Goal: Find specific page/section: Find specific page/section

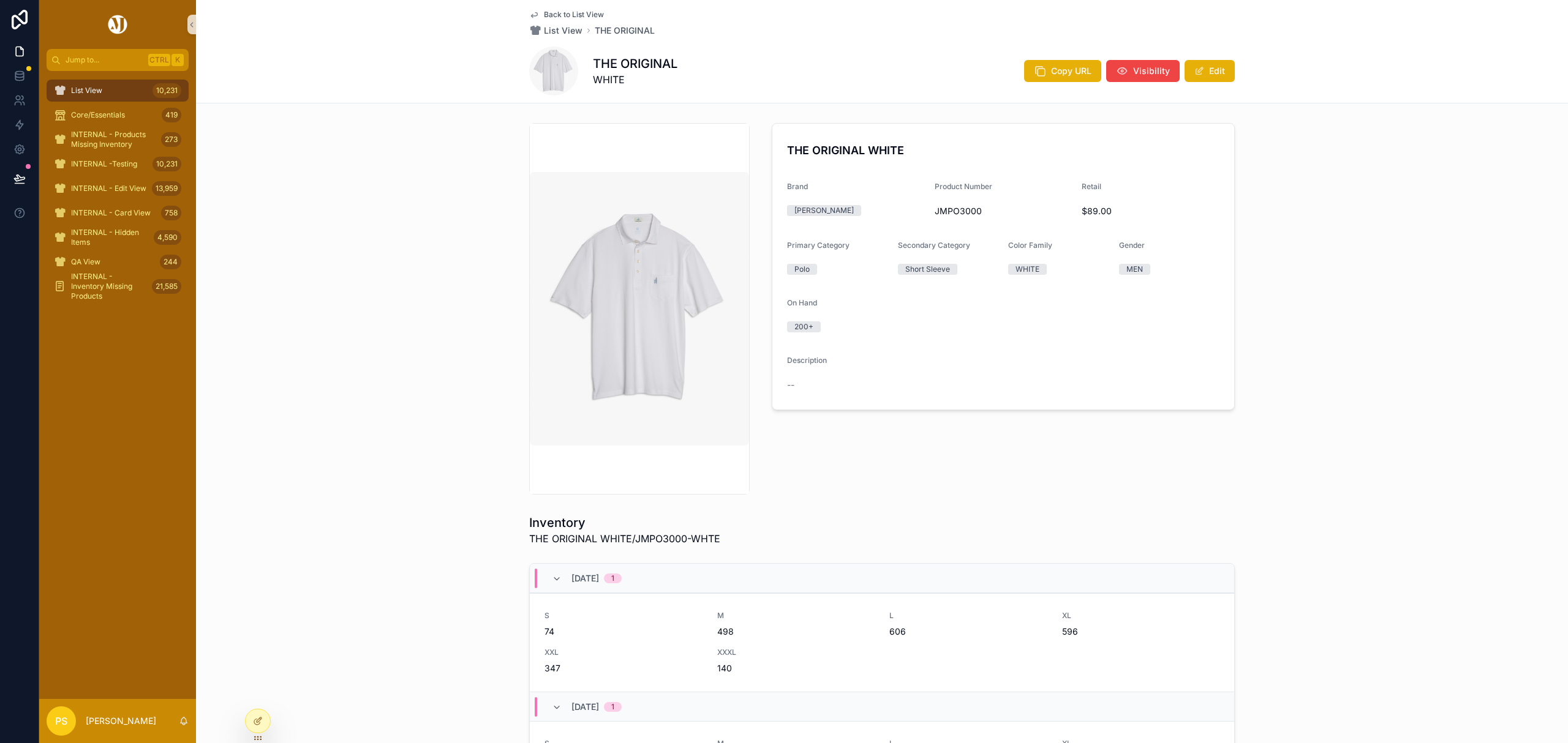
click at [131, 99] on div "List View 10,231" at bounding box center [117, 90] width 128 height 20
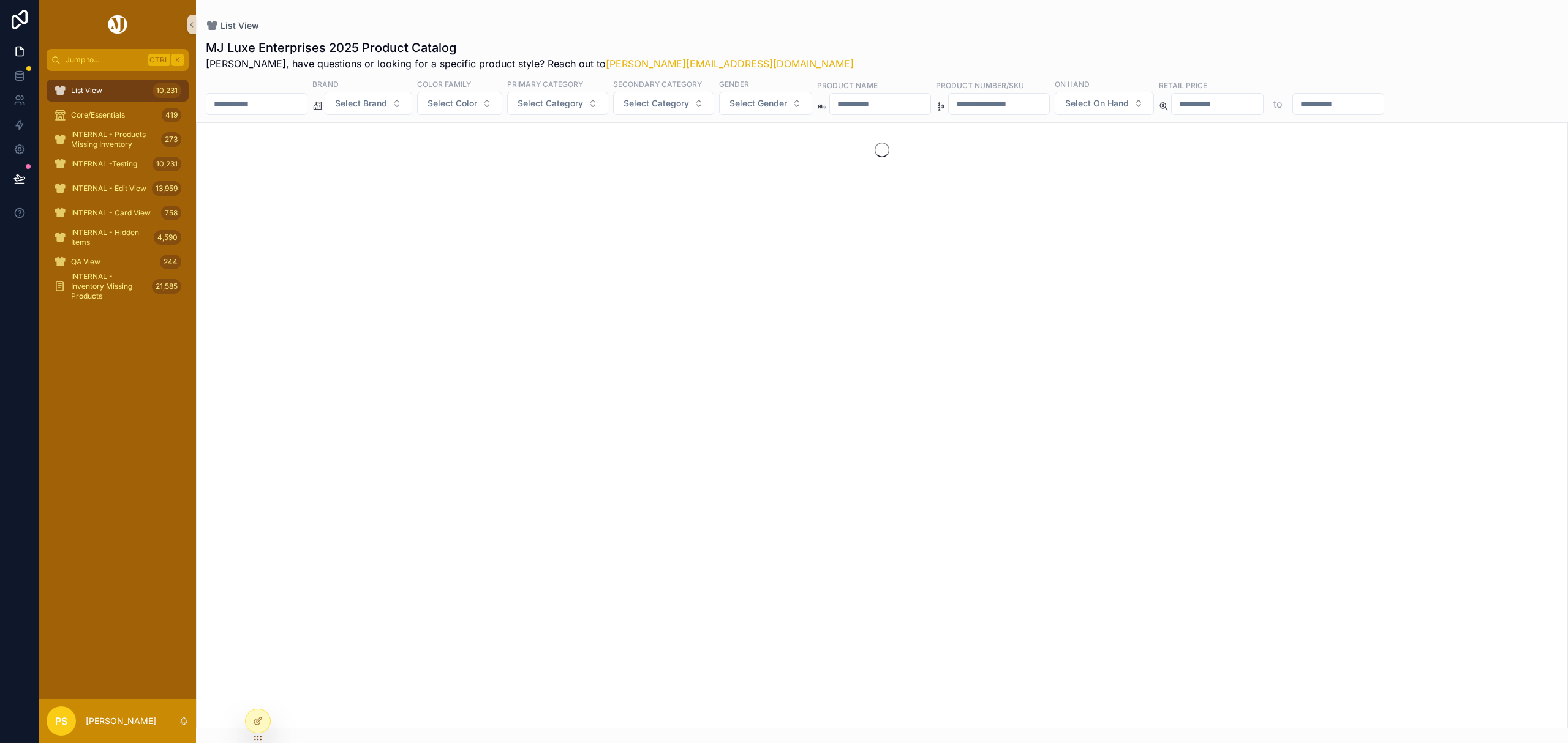
click at [292, 103] on input "scrollable content" at bounding box center [256, 104] width 101 height 17
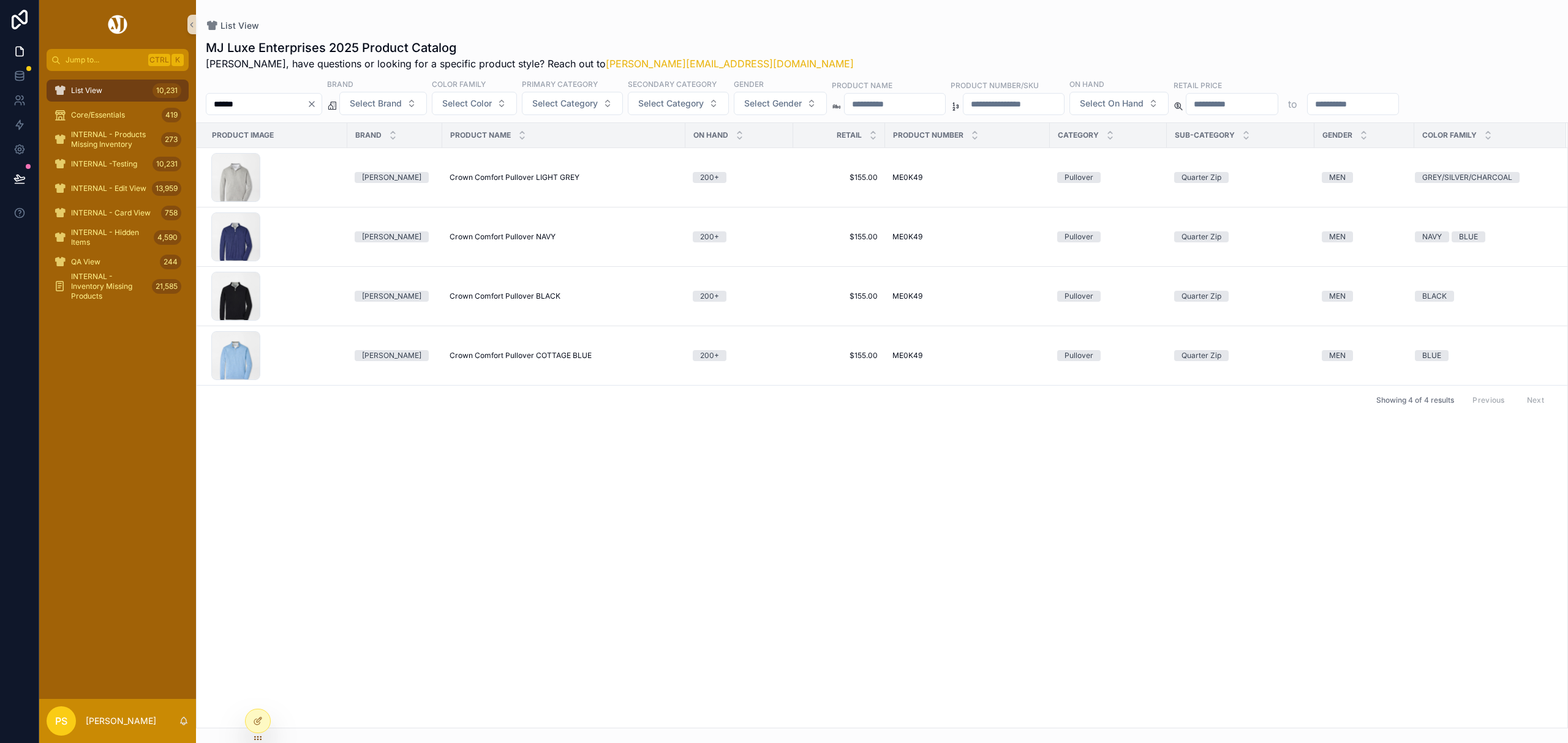
click at [297, 99] on input "******" at bounding box center [256, 104] width 101 height 17
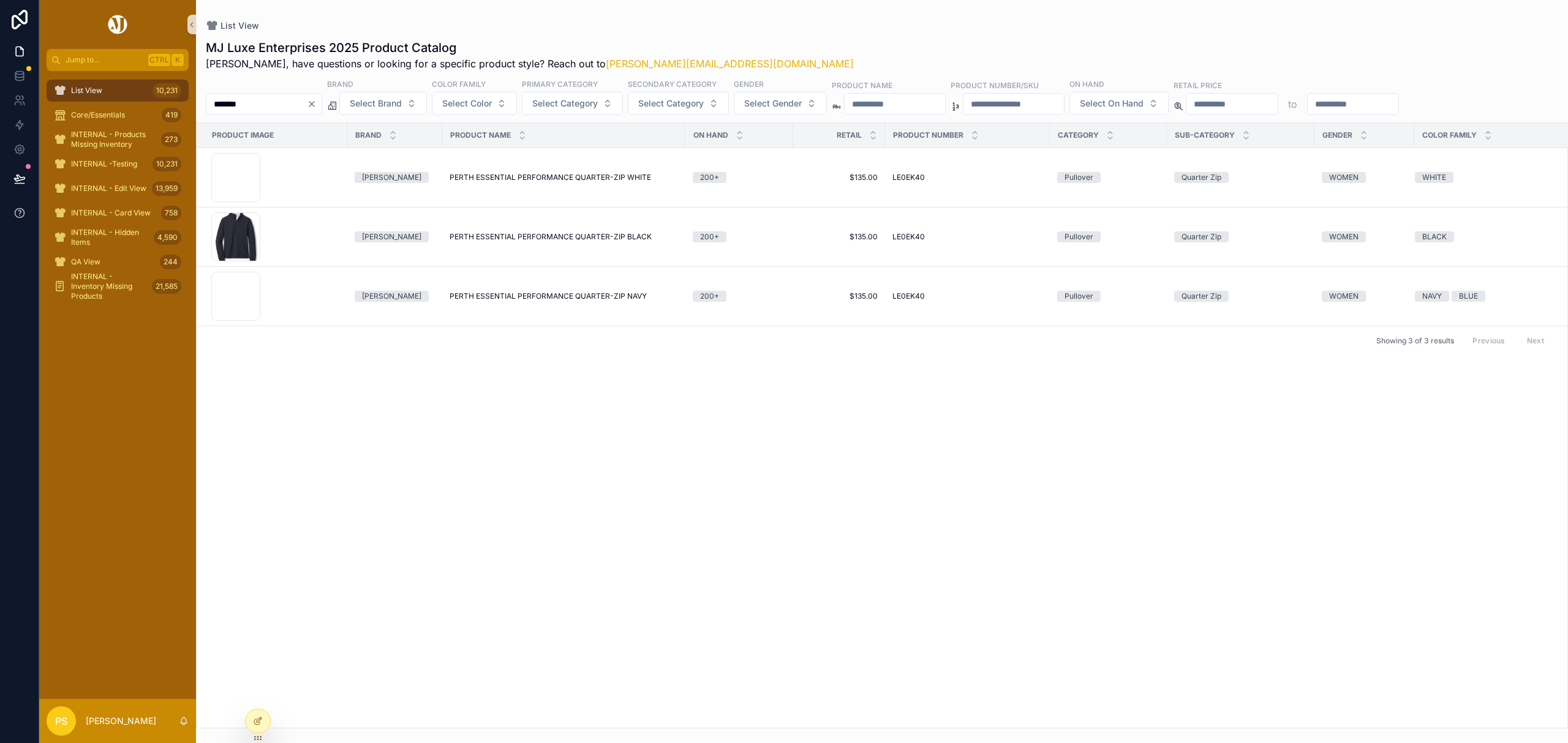
type input "*******"
